Goal: Transaction & Acquisition: Book appointment/travel/reservation

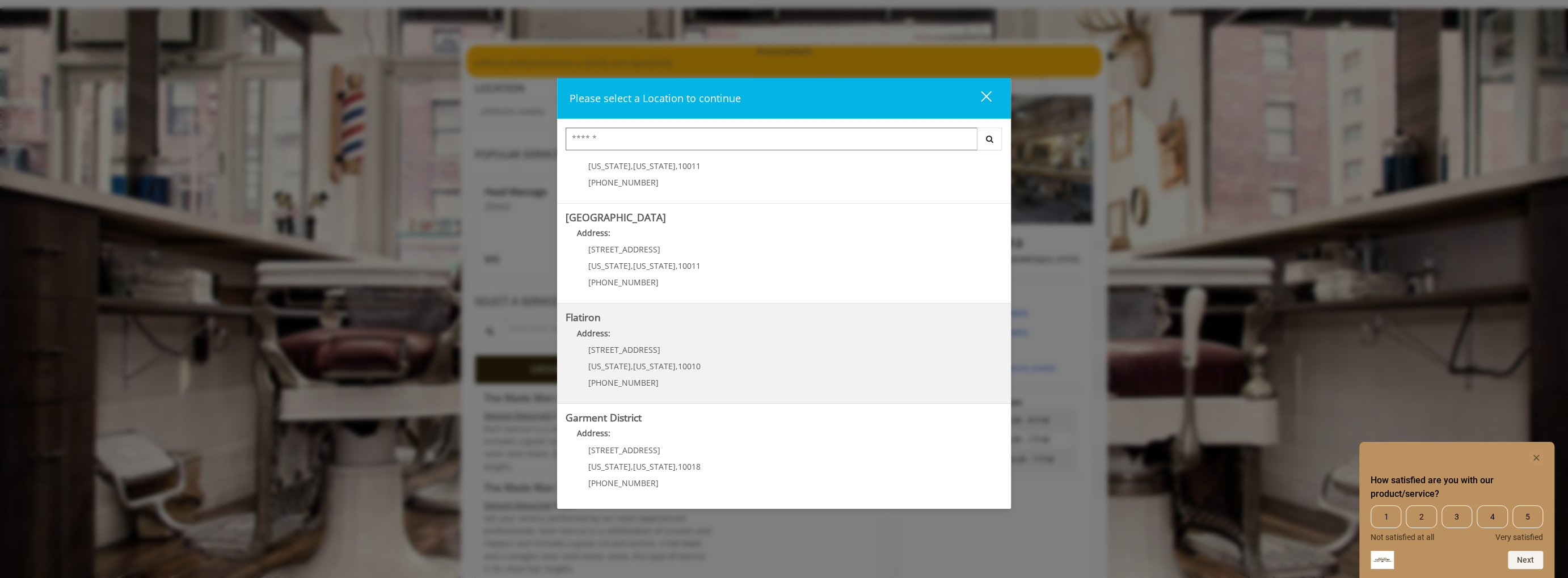
scroll to position [63, 0]
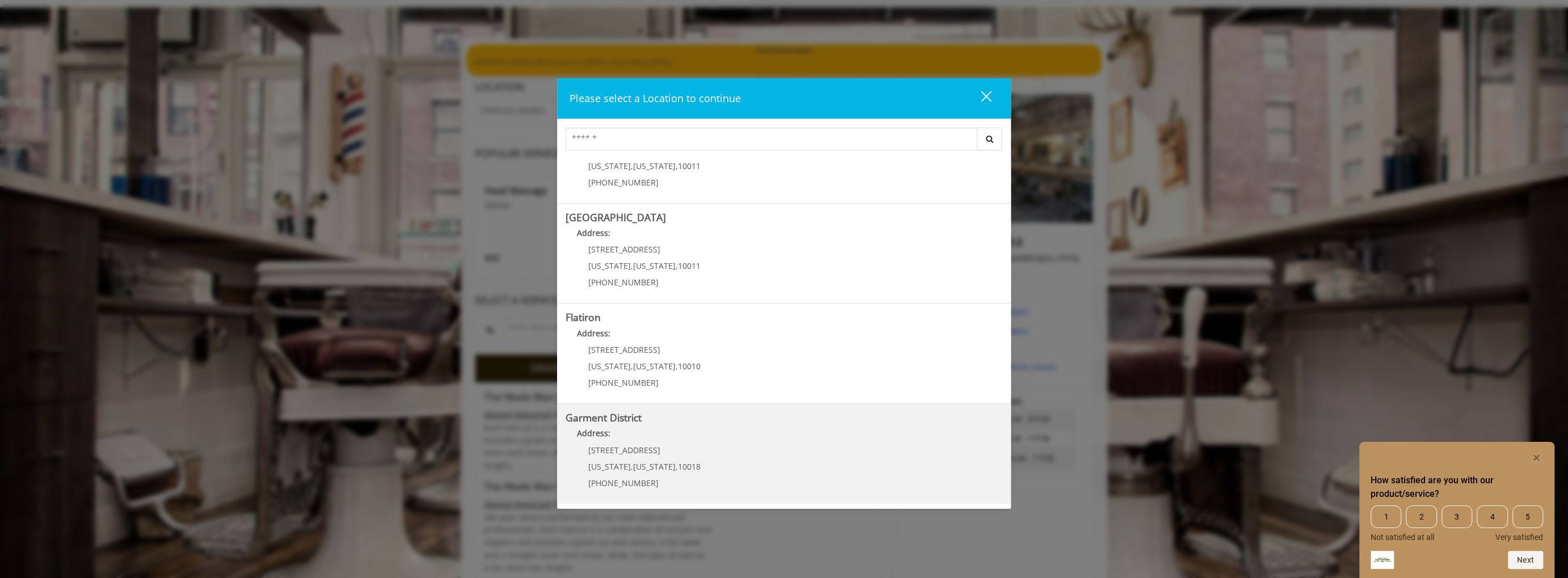
click at [644, 442] on District "Address:" at bounding box center [784, 436] width 437 height 18
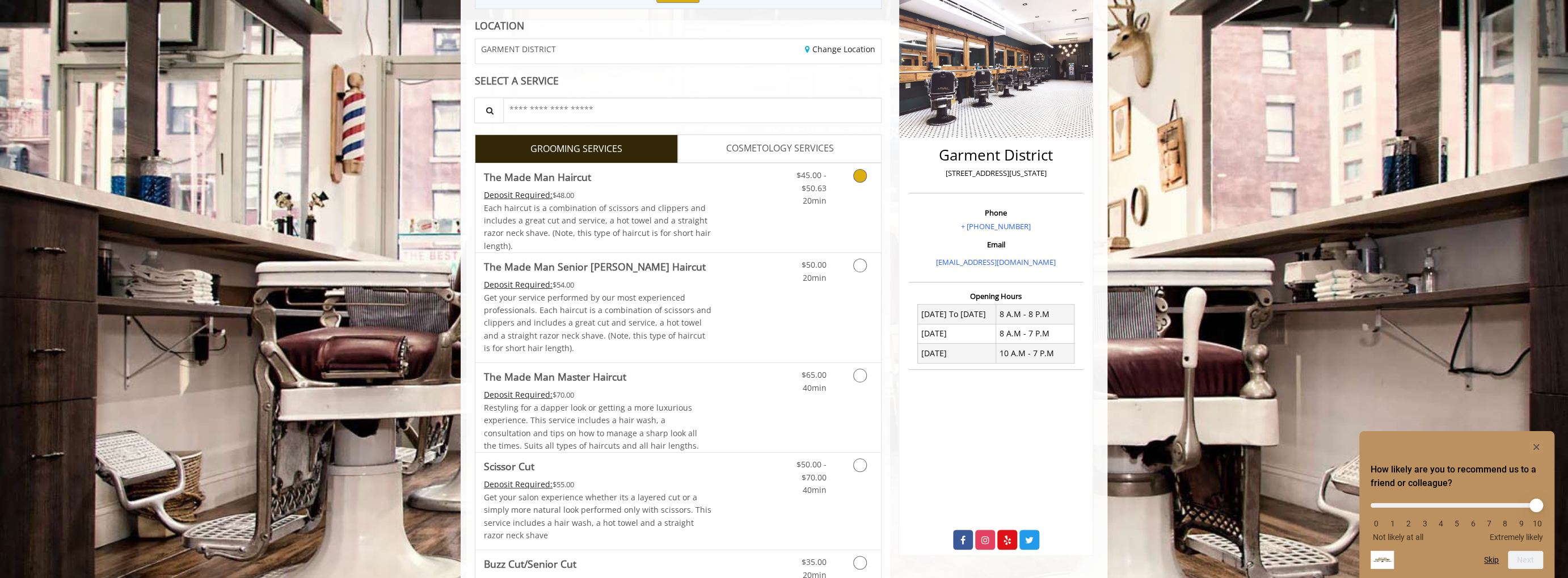
click at [648, 207] on span "Each haircut is a combination of scissors and clippers and includes a great cut…" at bounding box center [598, 227] width 227 height 49
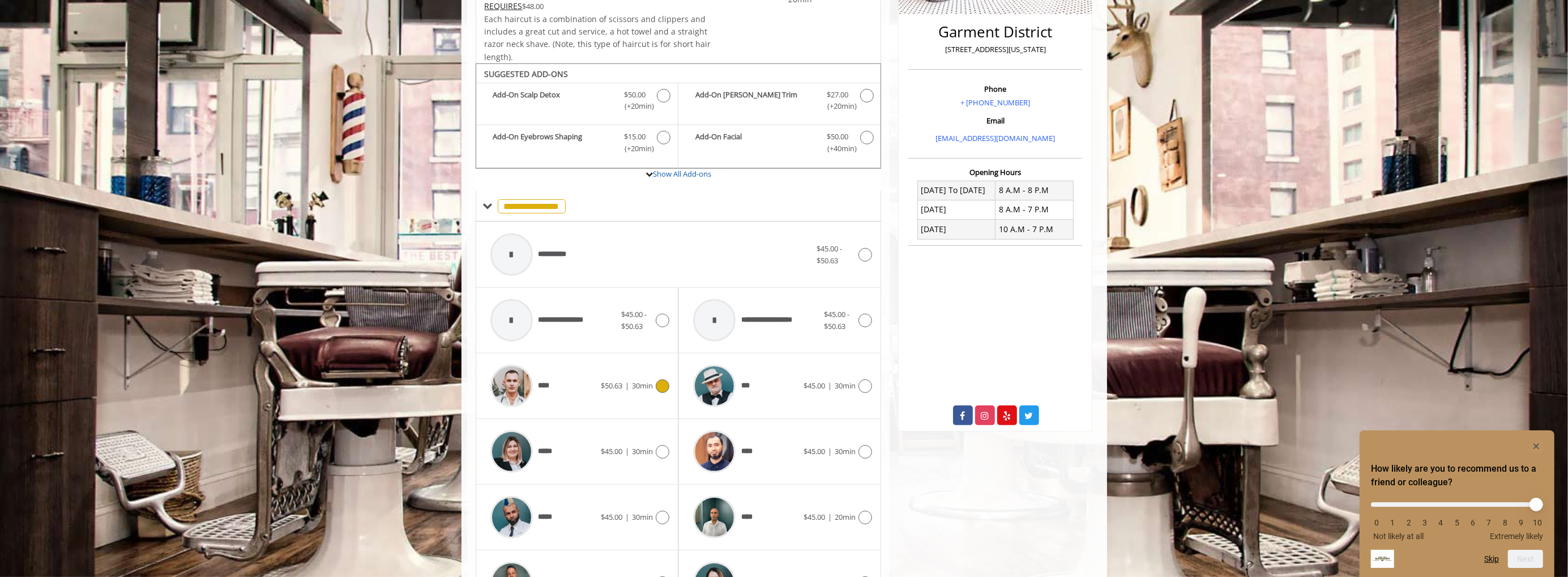
click at [587, 387] on div "****" at bounding box center [542, 385] width 116 height 54
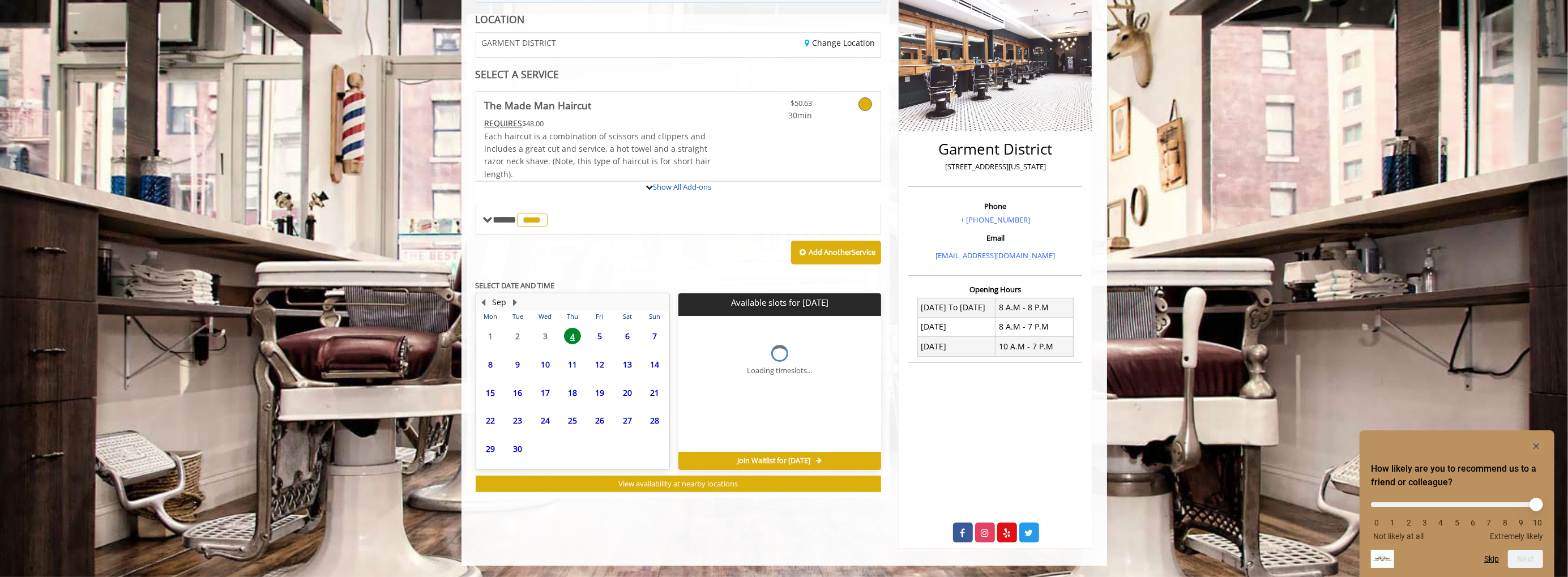
scroll to position [169, 0]
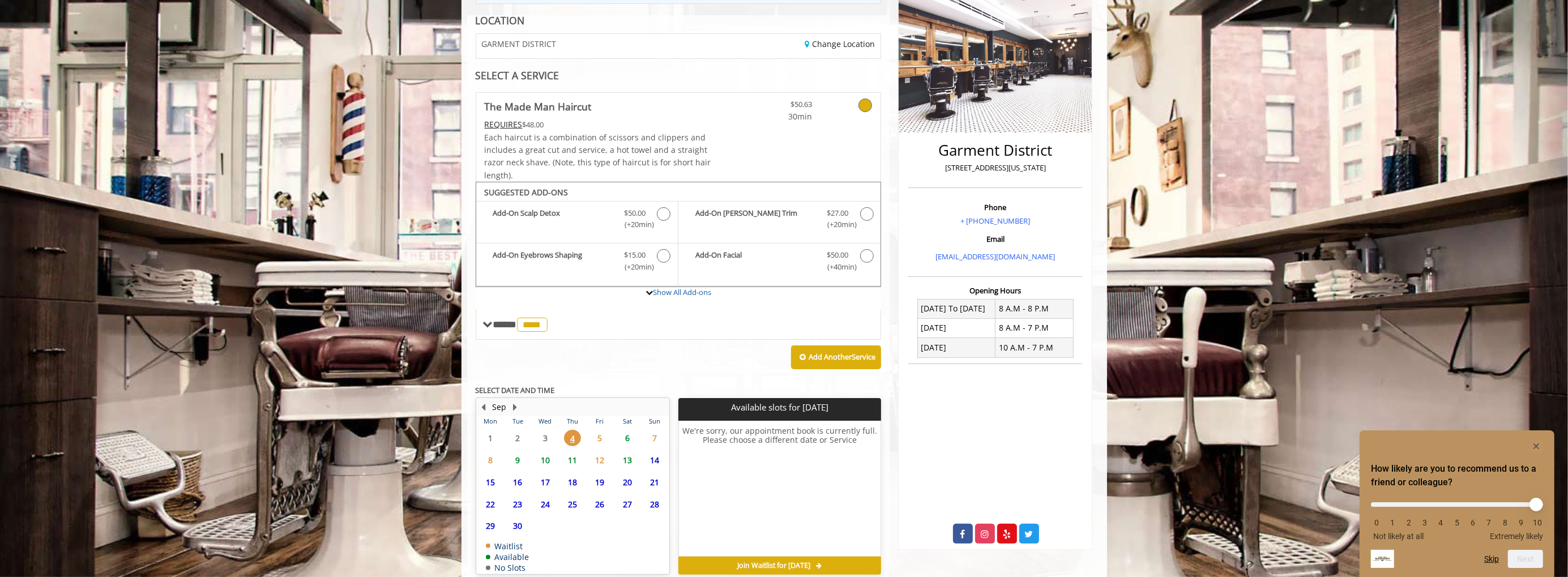
click at [631, 432] on span "6" at bounding box center [627, 438] width 17 height 16
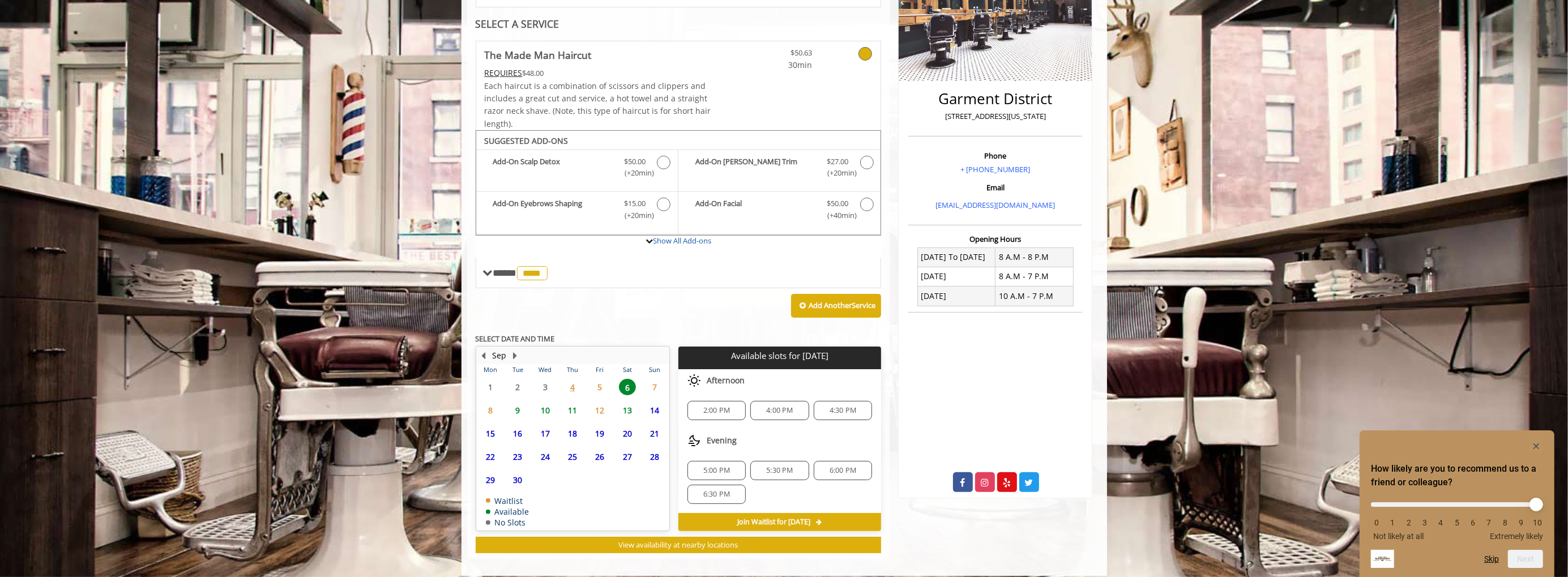
scroll to position [228, 0]
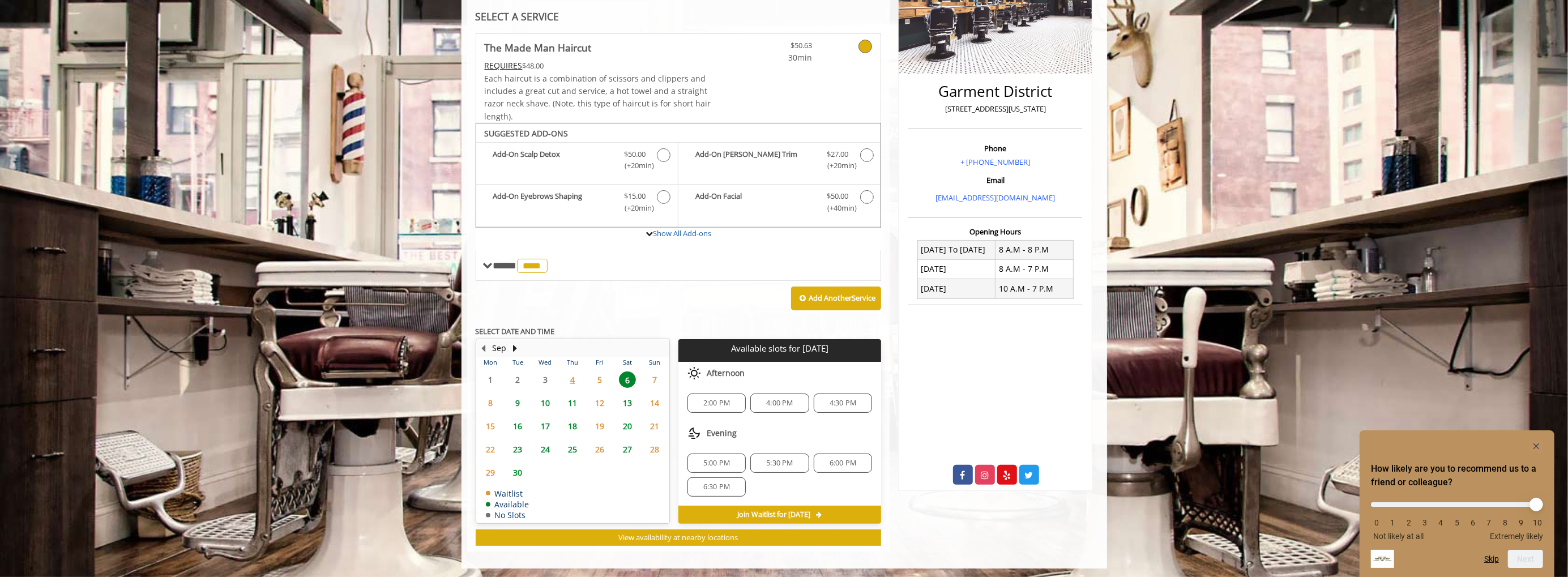
click at [720, 394] on div "2:00 PM" at bounding box center [717, 403] width 59 height 19
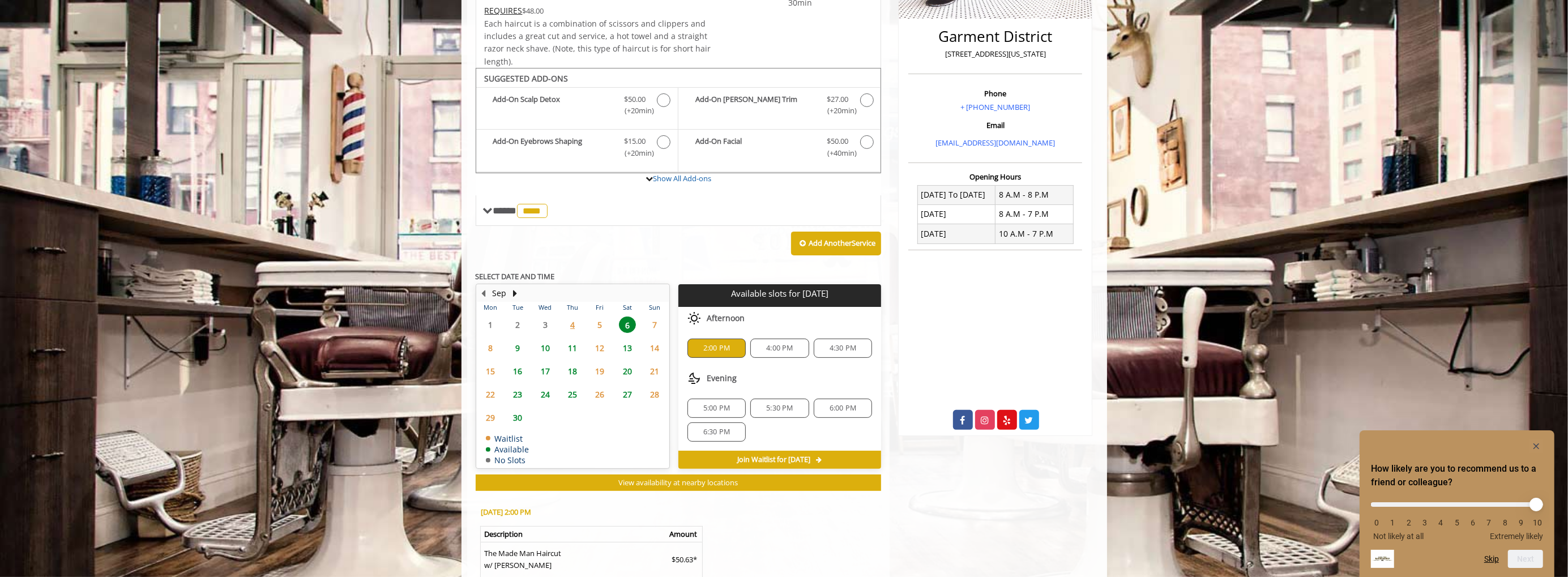
scroll to position [432, 0]
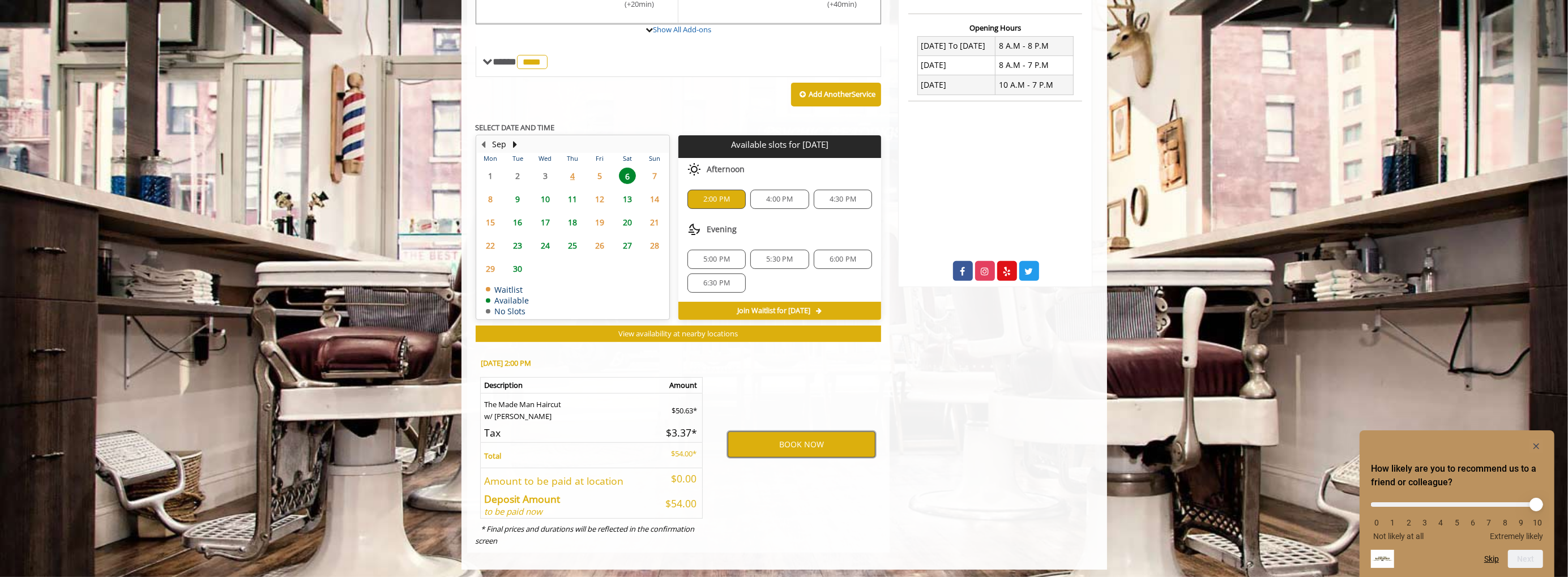
click at [751, 433] on button "BOOK NOW" at bounding box center [801, 444] width 147 height 26
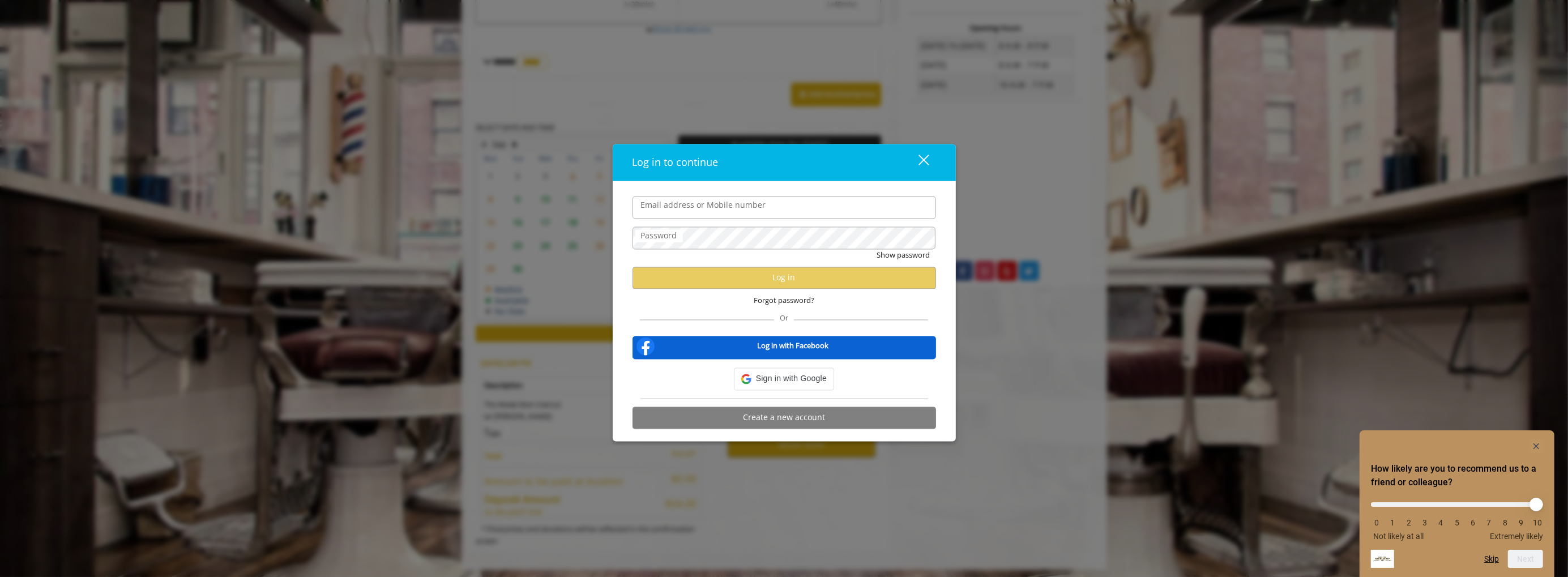
type input "**********"
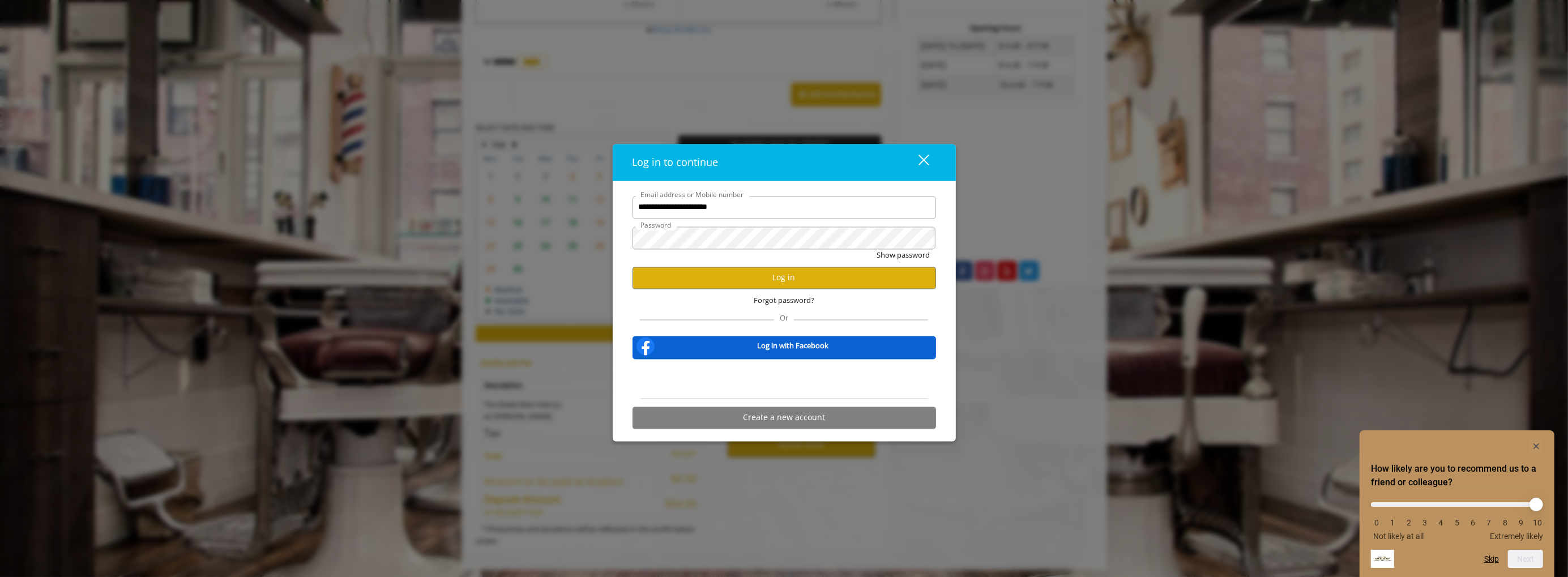
scroll to position [0, 0]
click at [725, 273] on button "Log in" at bounding box center [785, 278] width 304 height 22
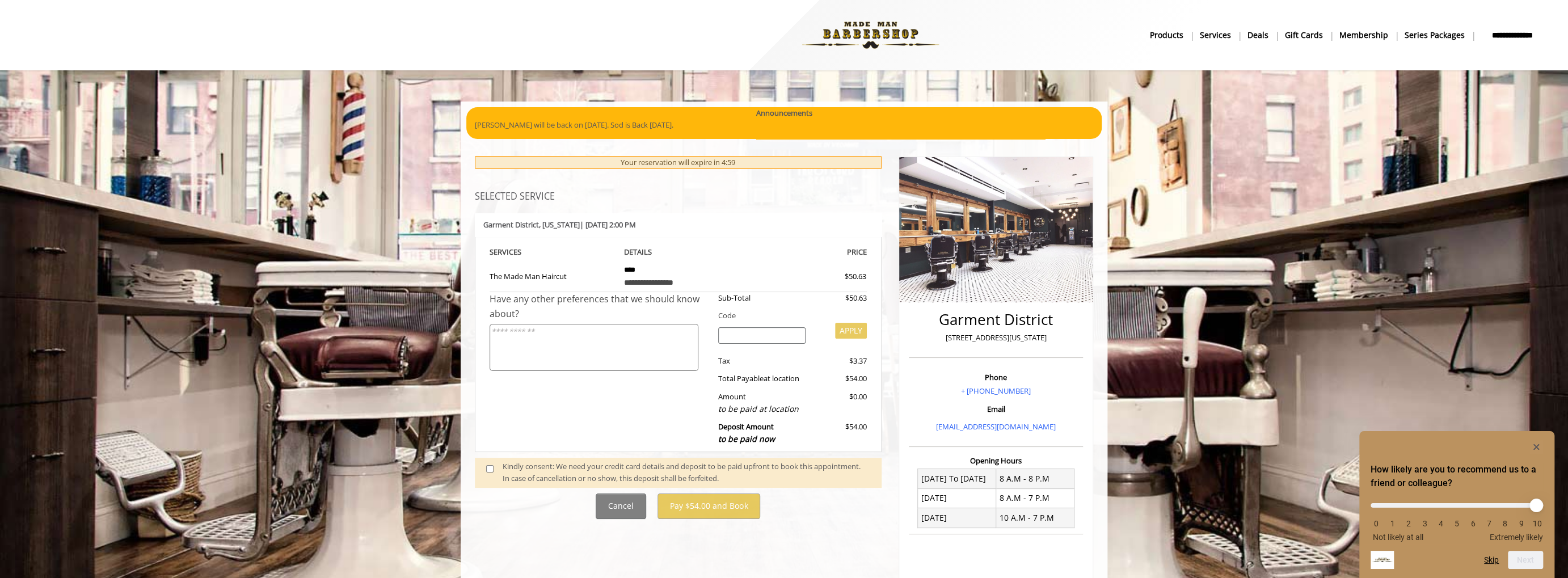
click at [575, 341] on textarea at bounding box center [593, 347] width 209 height 47
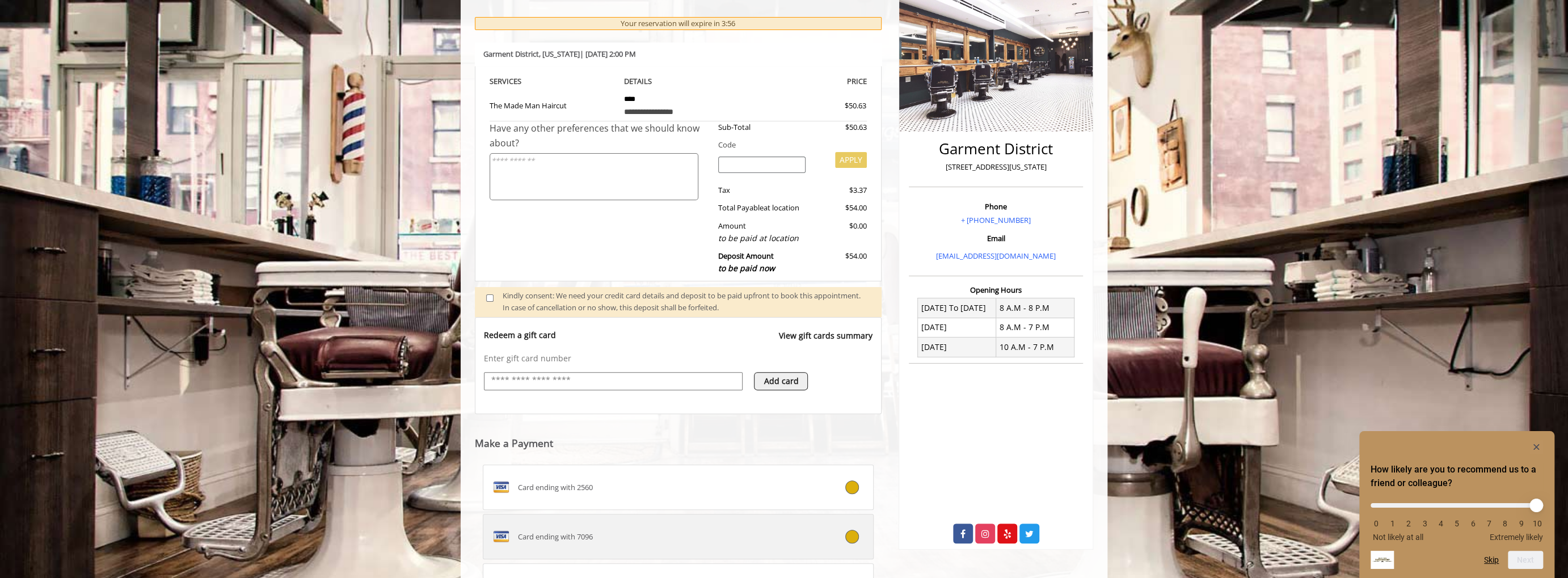
click at [661, 525] on label "Card ending with 7096" at bounding box center [678, 536] width 391 height 45
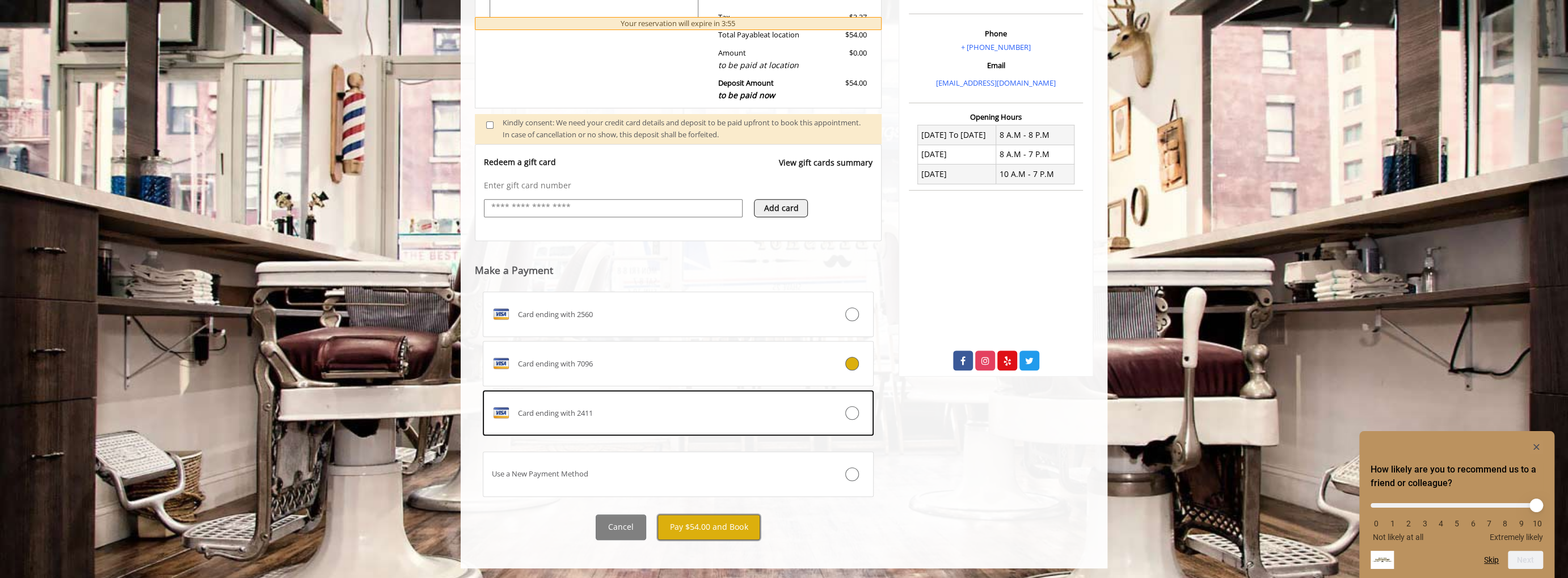
click at [699, 522] on button "Pay $54.00 and Book" at bounding box center [709, 527] width 102 height 25
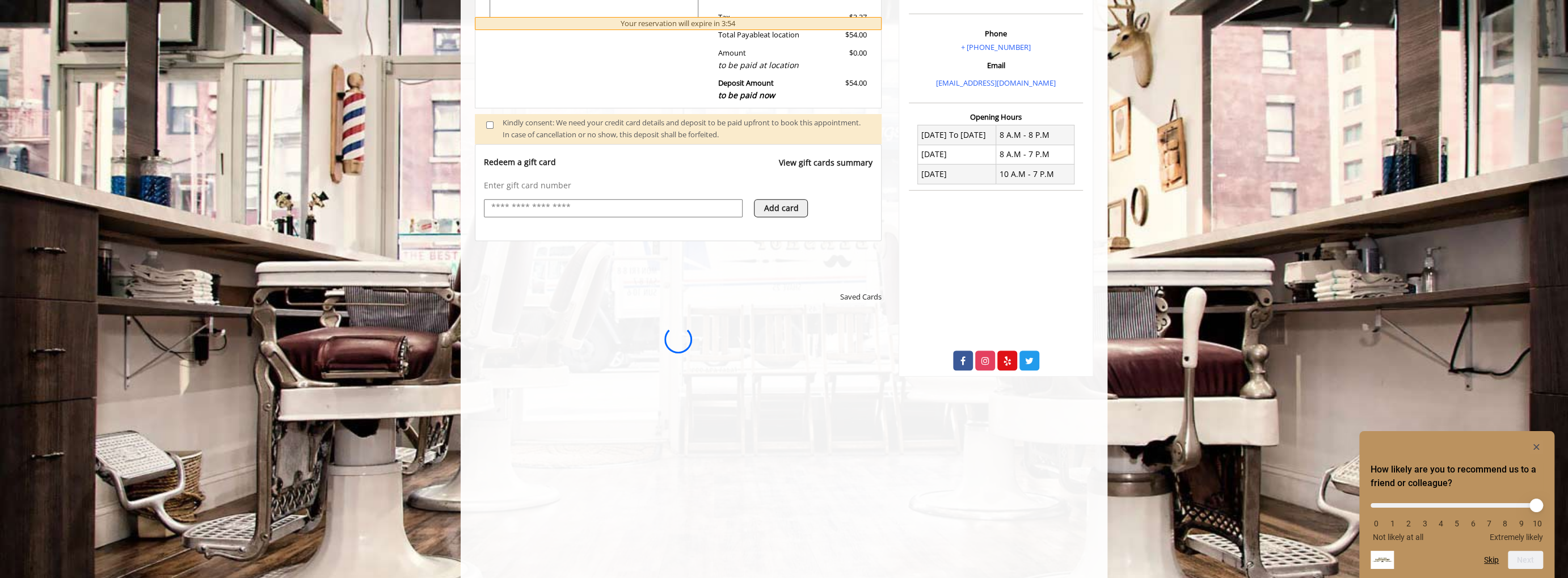
scroll to position [0, 0]
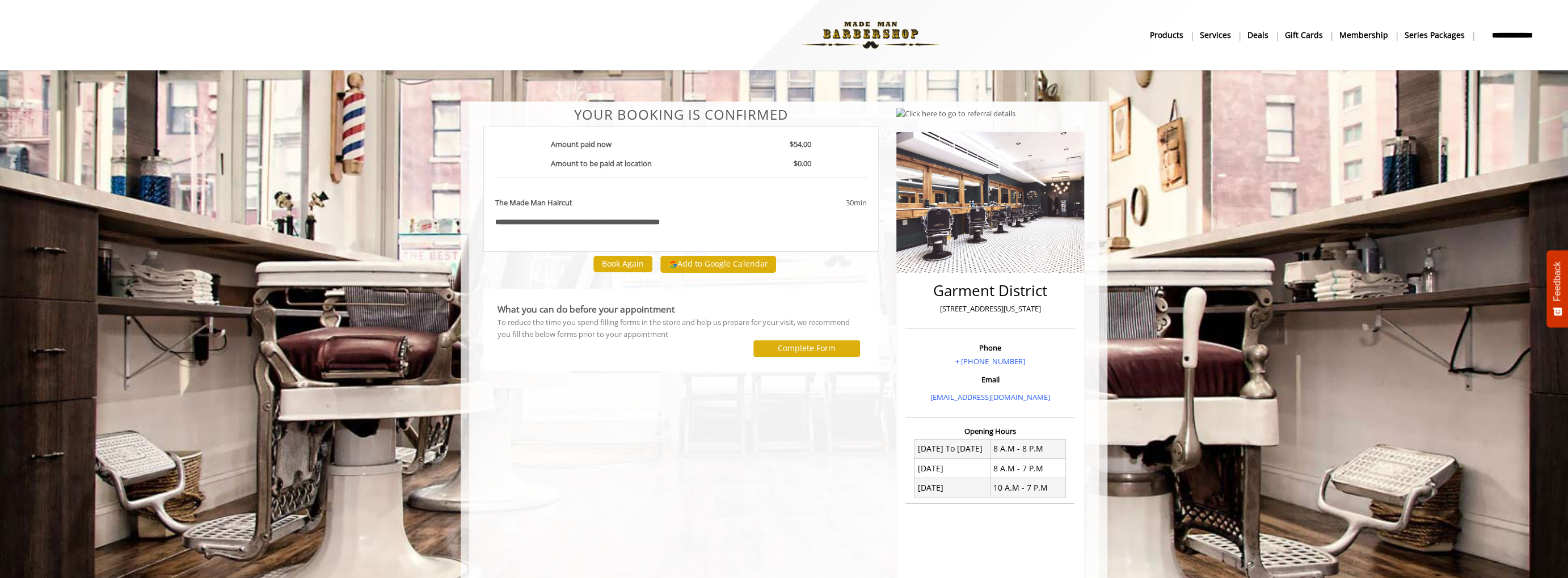
click at [754, 214] on div "30min" at bounding box center [810, 206] width 129 height 20
